Goal: Task Accomplishment & Management: Complete application form

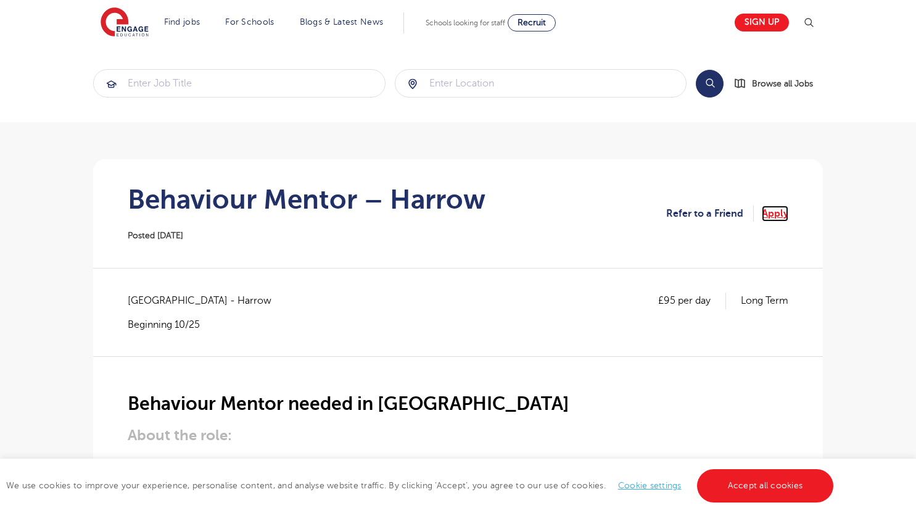
click at [767, 207] on link "Apply" at bounding box center [775, 213] width 27 height 16
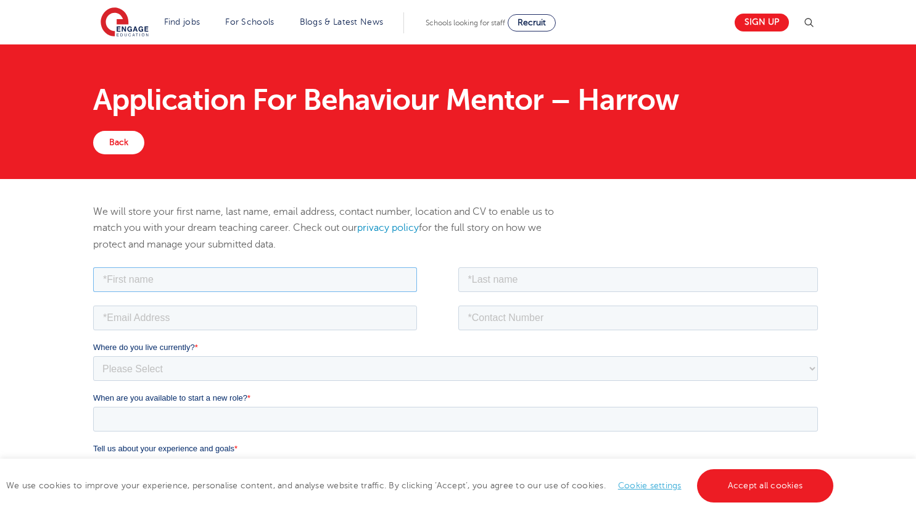
click at [363, 288] on input "text" at bounding box center [255, 278] width 324 height 25
type input "[PERSON_NAME]"
click at [529, 286] on input "text" at bounding box center [638, 278] width 360 height 25
type input "[PERSON_NAME]"
click at [461, 320] on input "tel" at bounding box center [638, 317] width 360 height 25
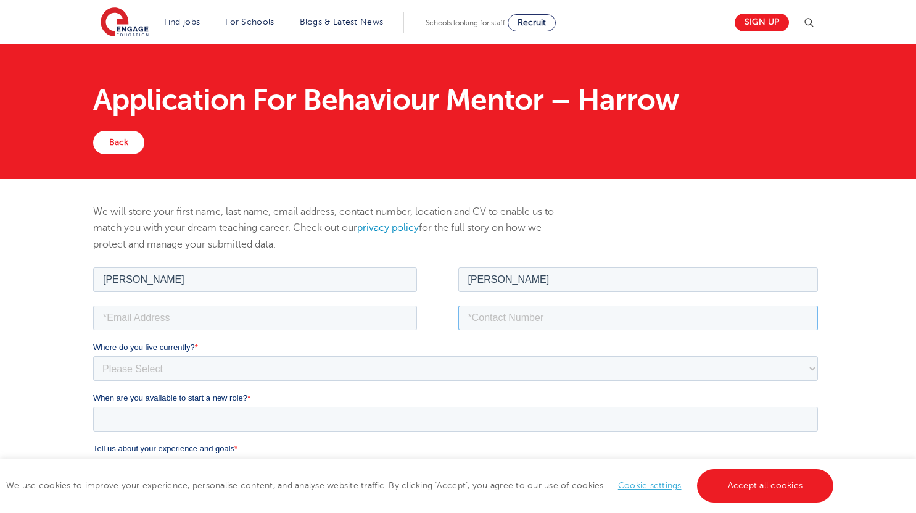
type input "07437007708"
click at [380, 318] on input "email" at bounding box center [255, 317] width 324 height 25
type input "[PERSON_NAME][EMAIL_ADDRESS][DOMAIN_NAME]"
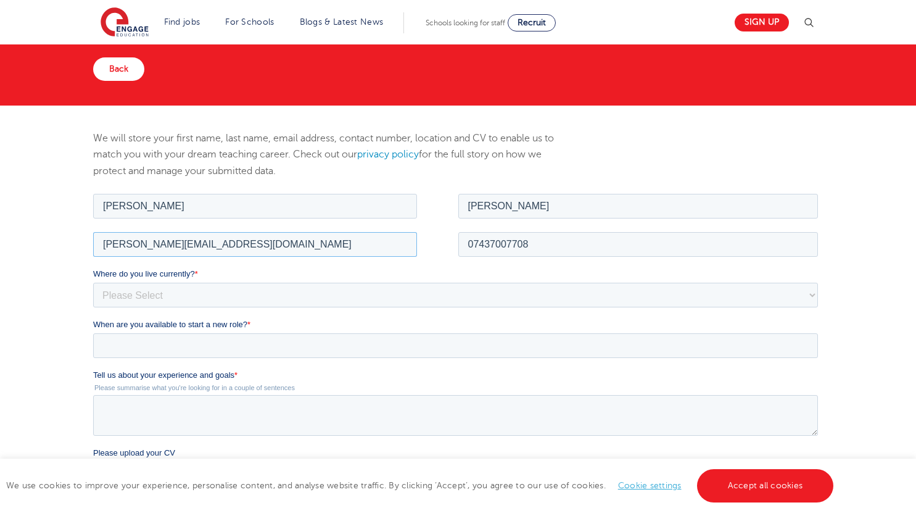
scroll to position [74, 0]
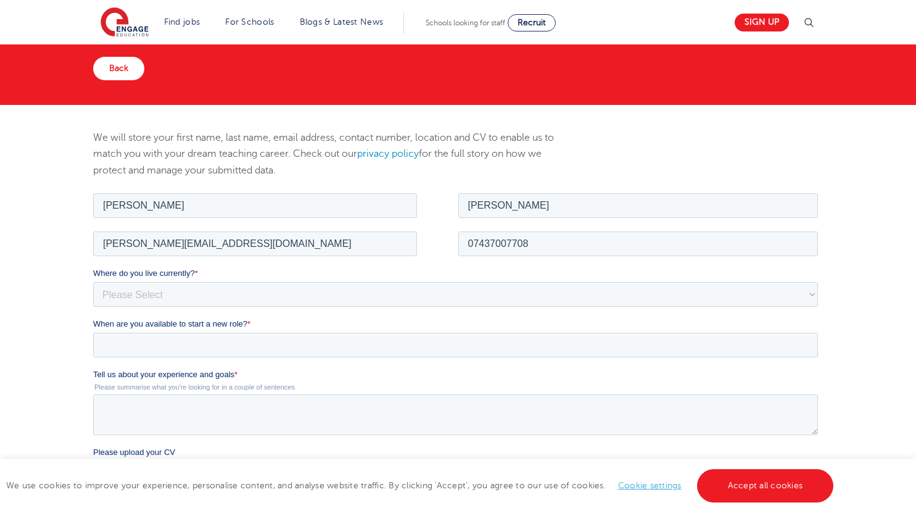
click at [210, 307] on fieldset "Where do you live currently? * Please Select [GEOGRAPHIC_DATA] [GEOGRAPHIC_DATA…" at bounding box center [458, 291] width 730 height 51
click at [202, 299] on select "Please Select [GEOGRAPHIC_DATA] [GEOGRAPHIC_DATA] [GEOGRAPHIC_DATA] [GEOGRAPHIC…" at bounding box center [455, 293] width 725 height 25
select select "UK"
click at [93, 281] on select "Please Select [GEOGRAPHIC_DATA] [GEOGRAPHIC_DATA] [GEOGRAPHIC_DATA] [GEOGRAPHIC…" at bounding box center [455, 293] width 725 height 25
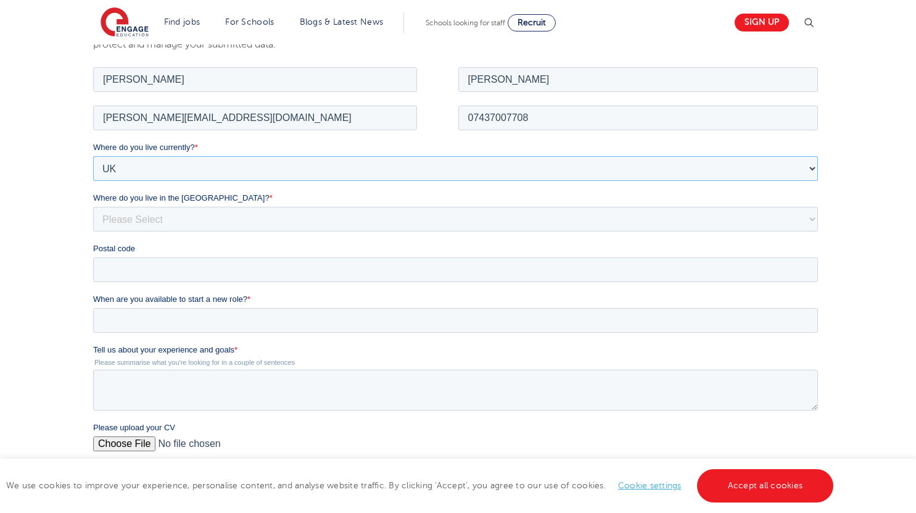
scroll to position [202, 0]
click at [175, 208] on select "Please Select Overseas [GEOGRAPHIC_DATA] [GEOGRAPHIC_DATA] [GEOGRAPHIC_DATA] [G…" at bounding box center [455, 216] width 725 height 25
select select "[GEOGRAPHIC_DATA]"
click at [93, 204] on select "Please Select Overseas [GEOGRAPHIC_DATA] [GEOGRAPHIC_DATA] [GEOGRAPHIC_DATA] [G…" at bounding box center [455, 216] width 725 height 25
click at [155, 263] on input "Postal code" at bounding box center [455, 267] width 725 height 25
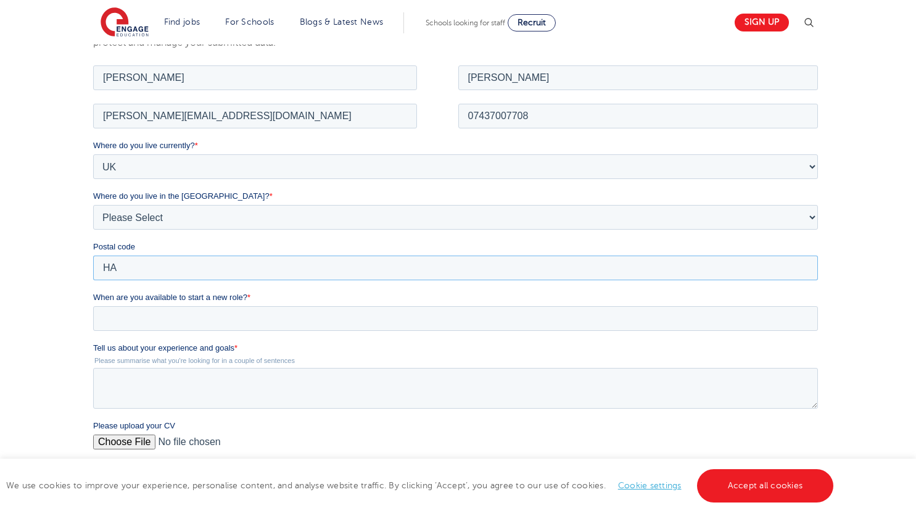
type input "H"
click at [171, 314] on input "When are you available to start a new role? *" at bounding box center [455, 317] width 725 height 25
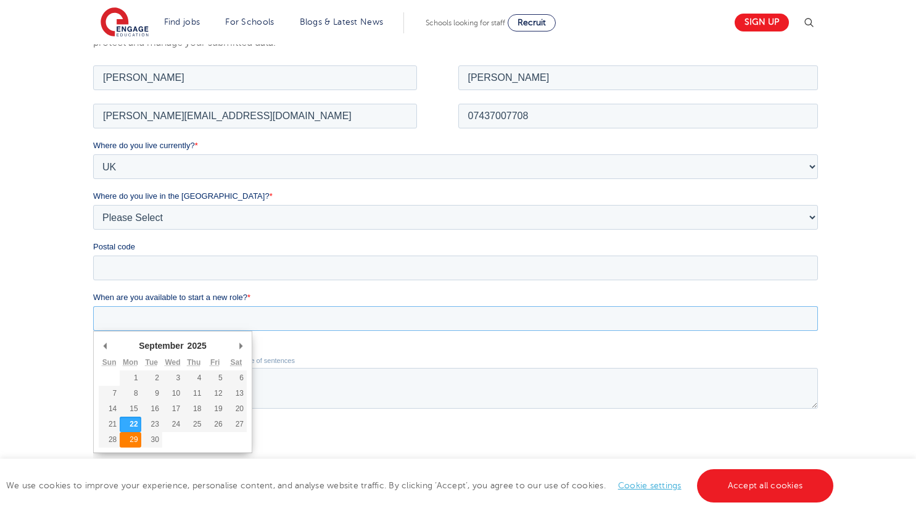
type div "[DATE]"
type input "2025/09/29"
click at [175, 325] on input "2025/09/29" at bounding box center [455, 317] width 725 height 25
type div "2025-09-24"
type input "2025/09/24"
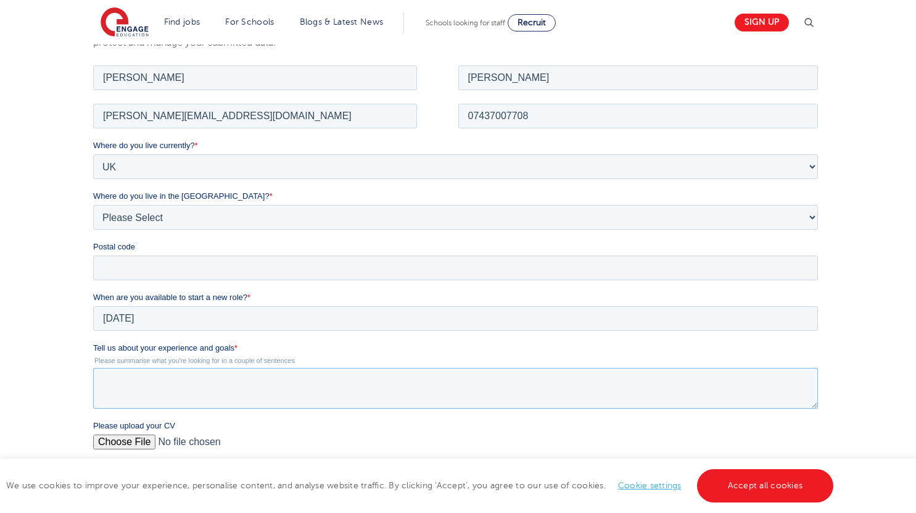
click at [160, 379] on textarea "Tell us about your experience and goals *" at bounding box center [455, 387] width 725 height 41
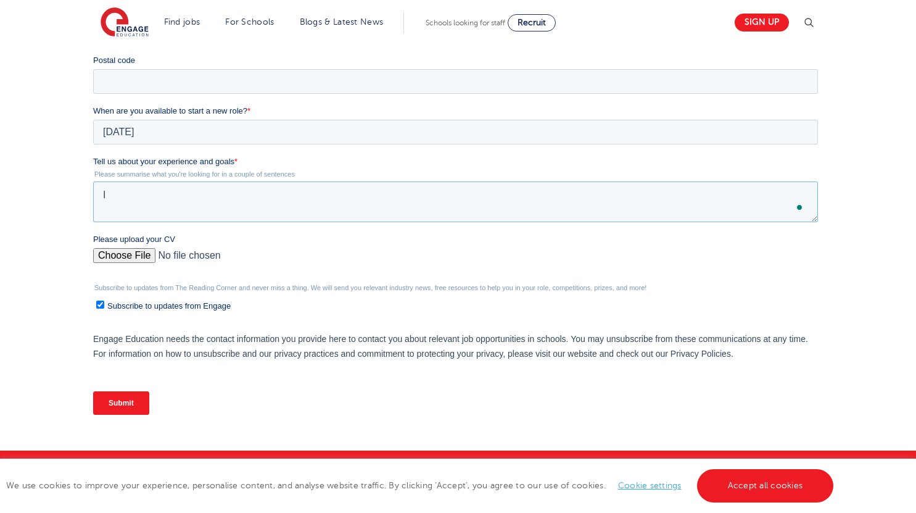
scroll to position [0, 0]
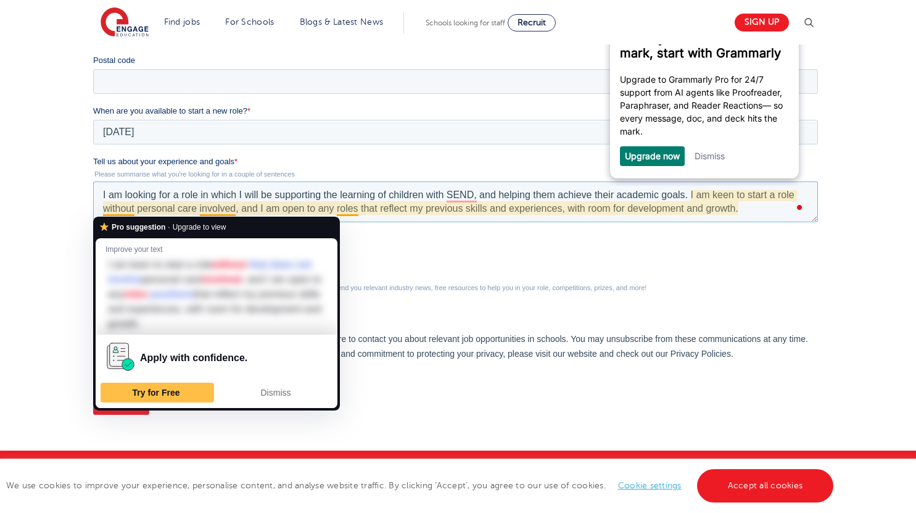
type textarea "I am looking for a role in which I will be supporting the learning of children …"
click at [366, 294] on div "Subscribe to updates from The Reading Corner and never miss a thing. We will se…" at bounding box center [458, 298] width 730 height 28
click at [281, 389] on span "Dismiss" at bounding box center [276, 392] width 30 height 10
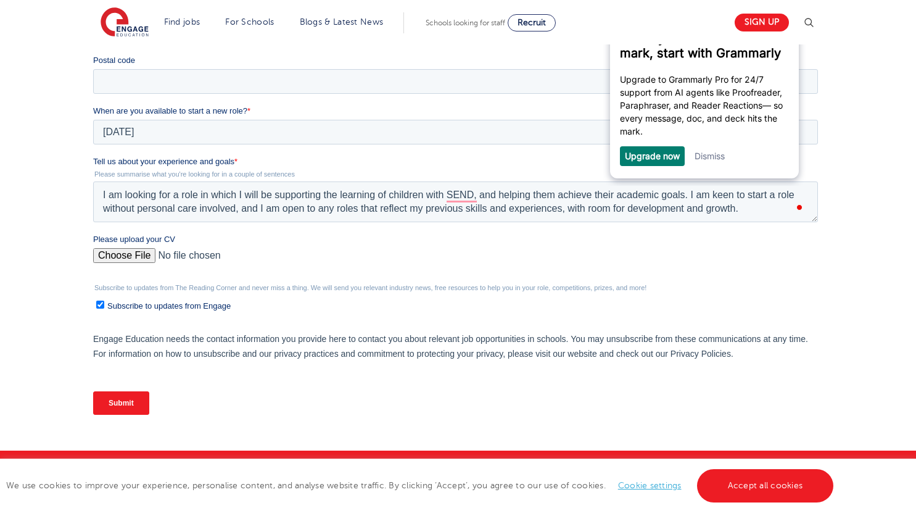
click at [139, 249] on input "Please upload your CV" at bounding box center [455, 260] width 725 height 25
type input "C:\fakepath\Education CV.docx"
click at [97, 305] on input "Subscribe to updates from Engage" at bounding box center [100, 304] width 8 height 8
checkbox input "false"
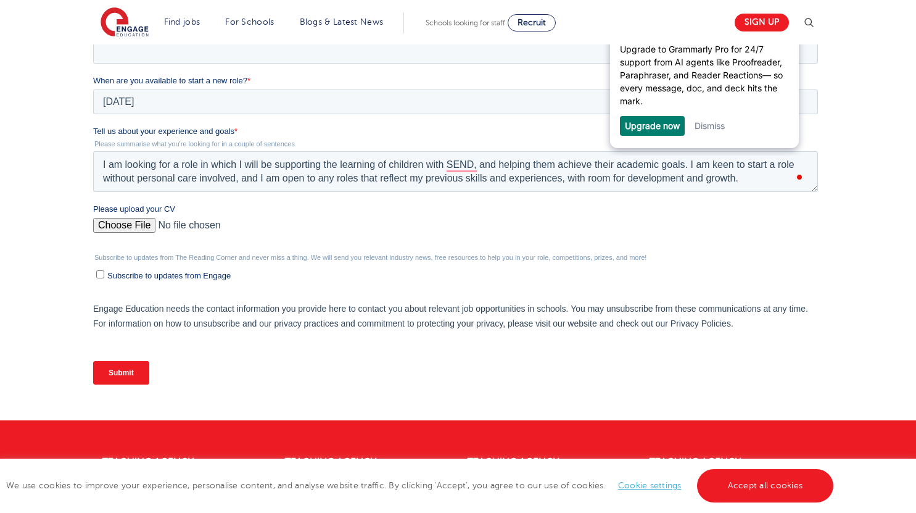
scroll to position [436, 0]
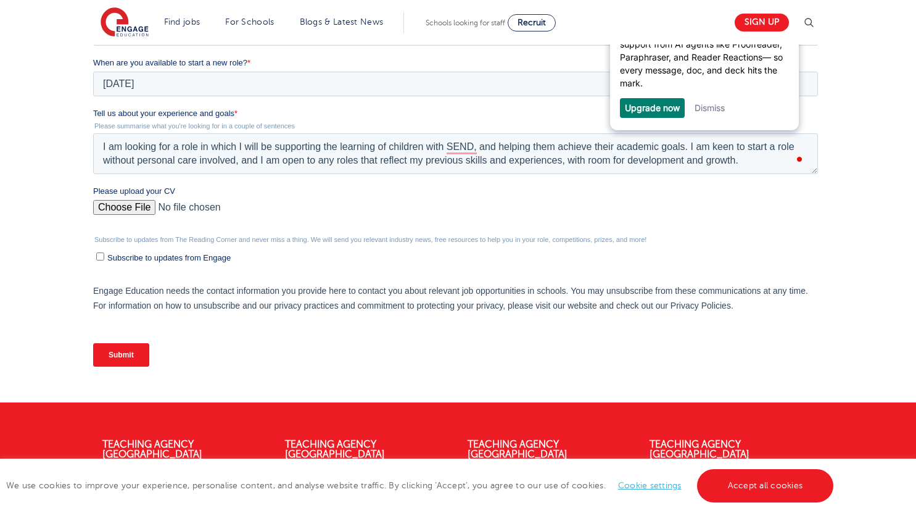
click at [138, 352] on input "Submit" at bounding box center [121, 354] width 56 height 23
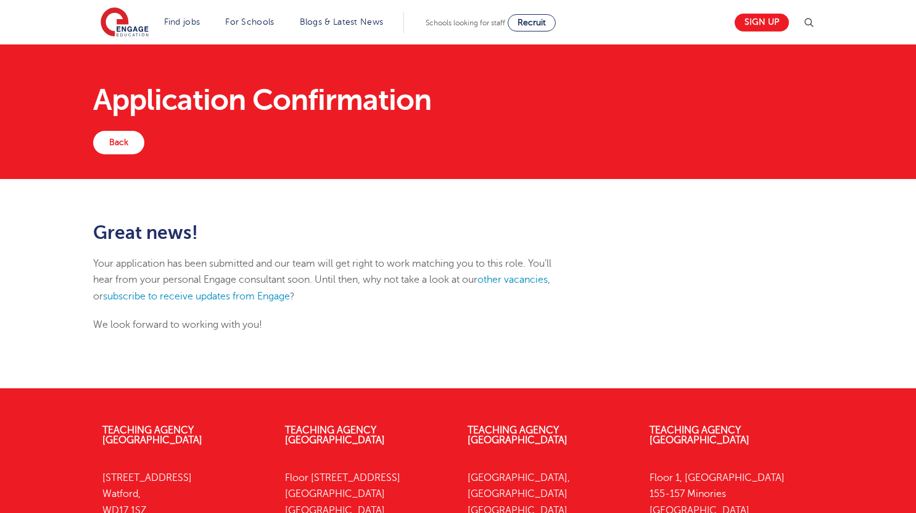
click at [114, 352] on div "Great news! Your application has been submitted and our team will get right to …" at bounding box center [458, 283] width 916 height 209
